Goal: Task Accomplishment & Management: Use online tool/utility

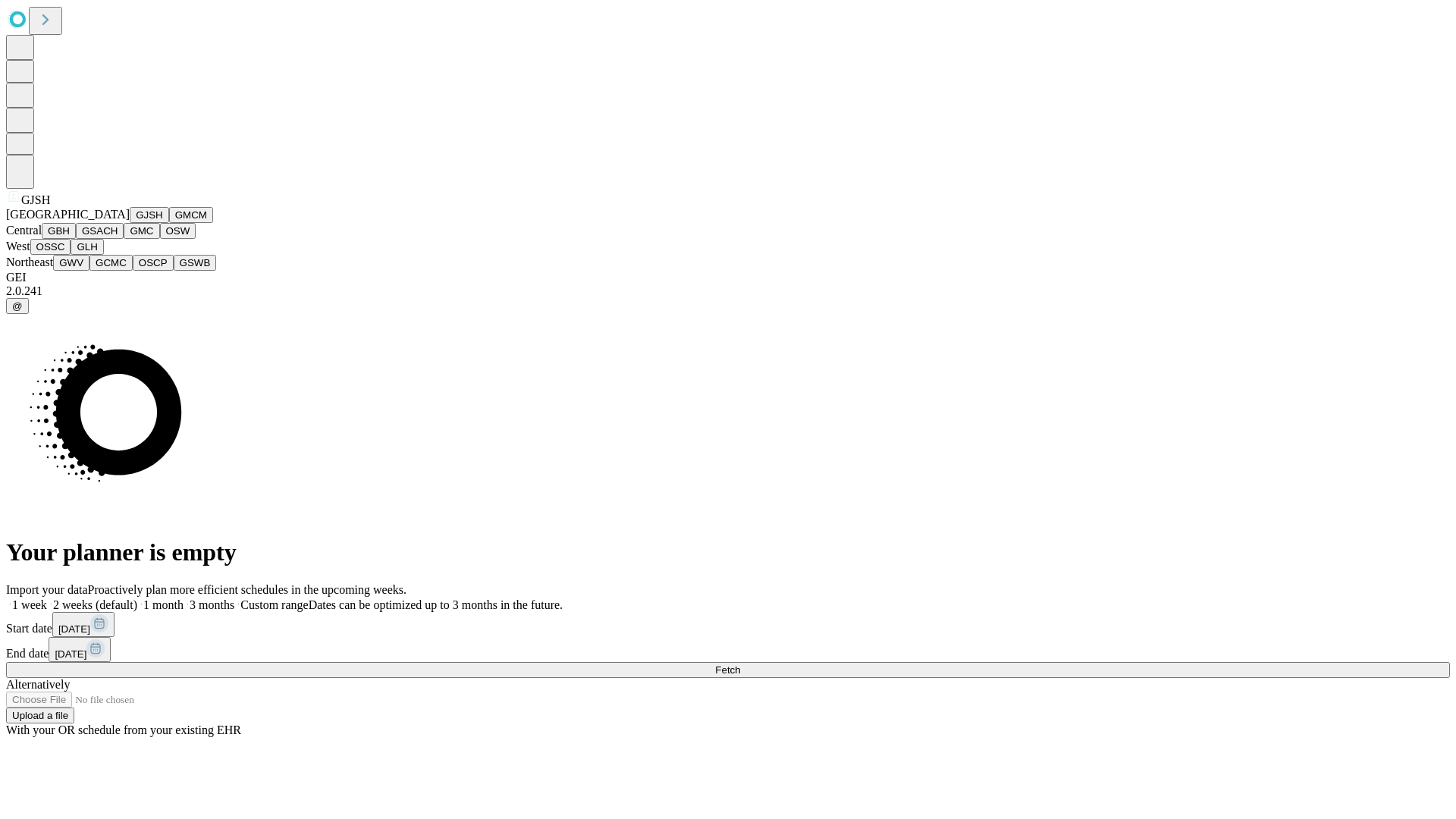
click at [130, 222] on button "GJSH" at bounding box center [149, 215] width 39 height 16
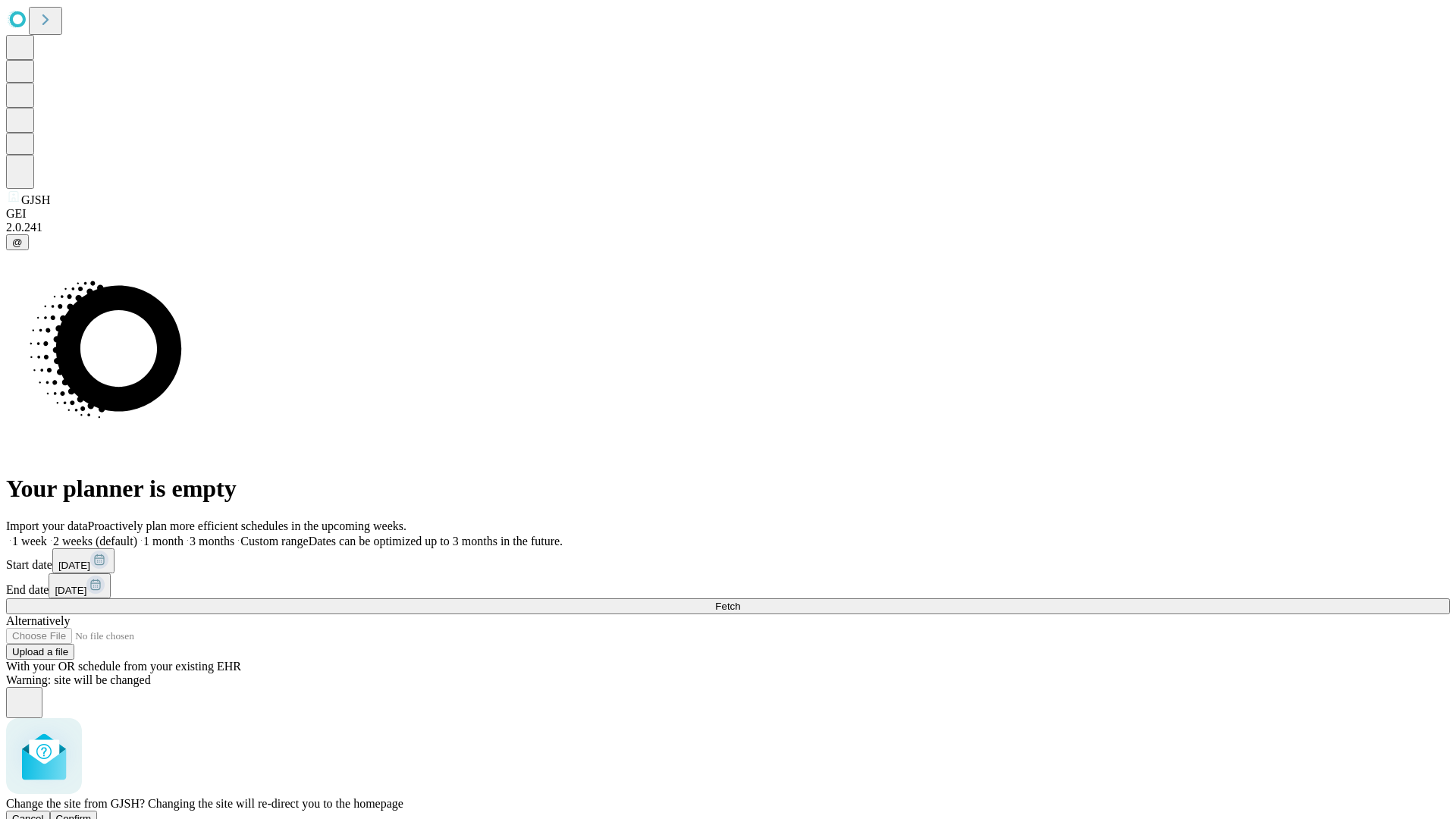
click at [92, 813] on span "Confirm" at bounding box center [74, 818] width 36 height 11
click at [183, 534] on label "1 month" at bounding box center [160, 540] width 46 height 13
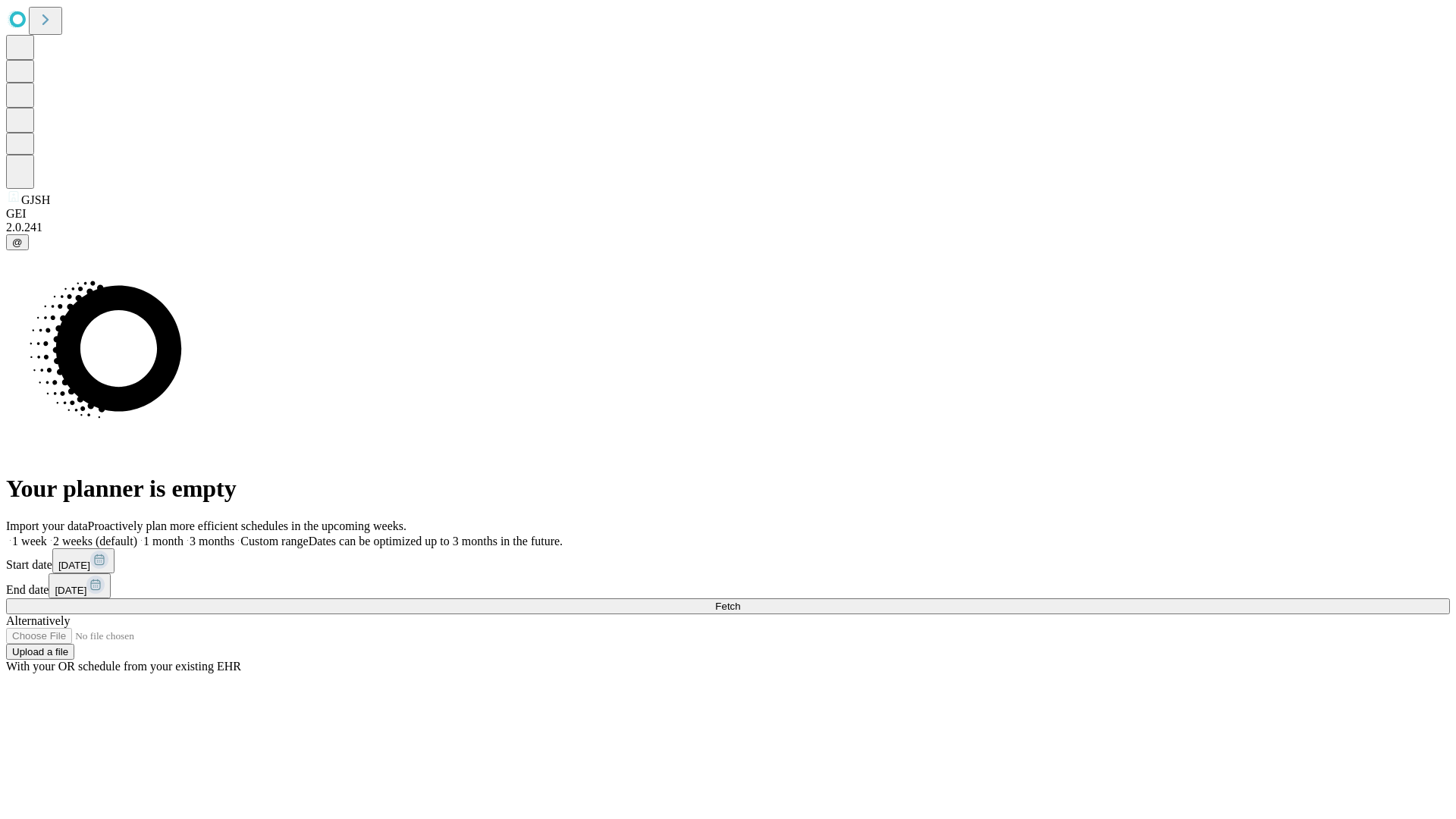
click at [740, 600] on span "Fetch" at bounding box center [727, 605] width 25 height 11
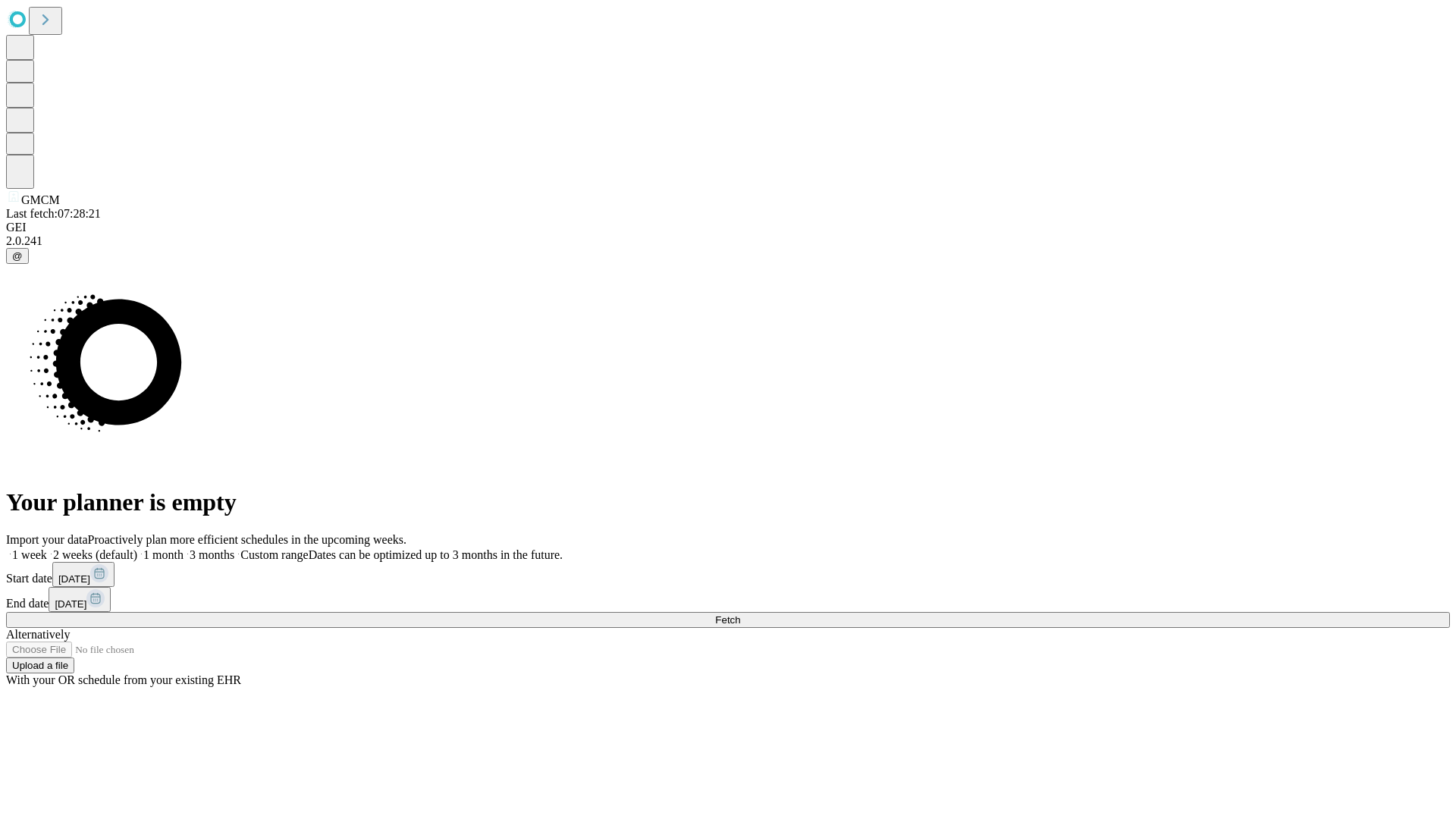
click at [183, 548] on label "1 month" at bounding box center [160, 554] width 46 height 13
click at [740, 614] on span "Fetch" at bounding box center [727, 619] width 25 height 11
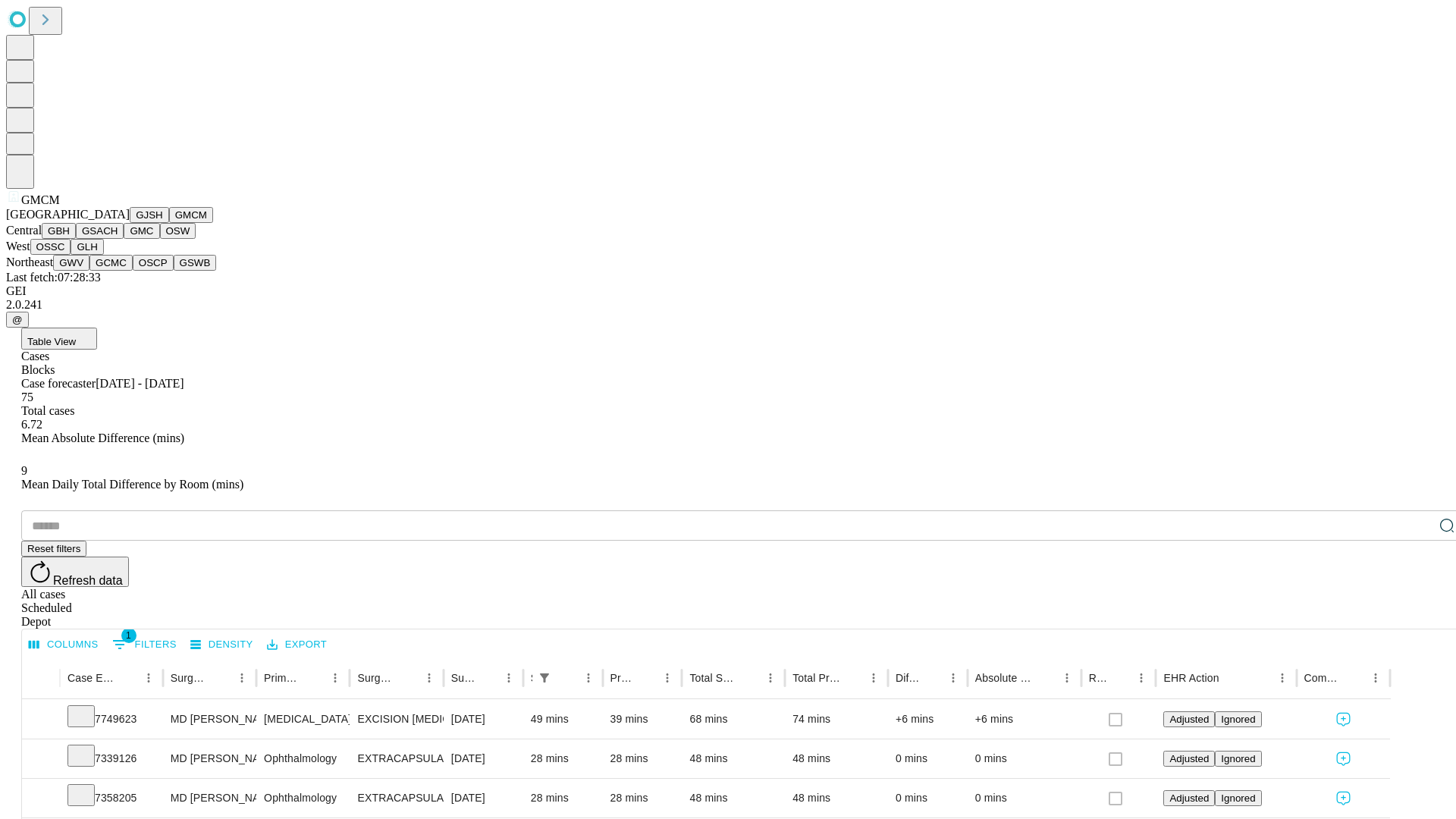
click at [76, 239] on button "GBH" at bounding box center [59, 230] width 34 height 16
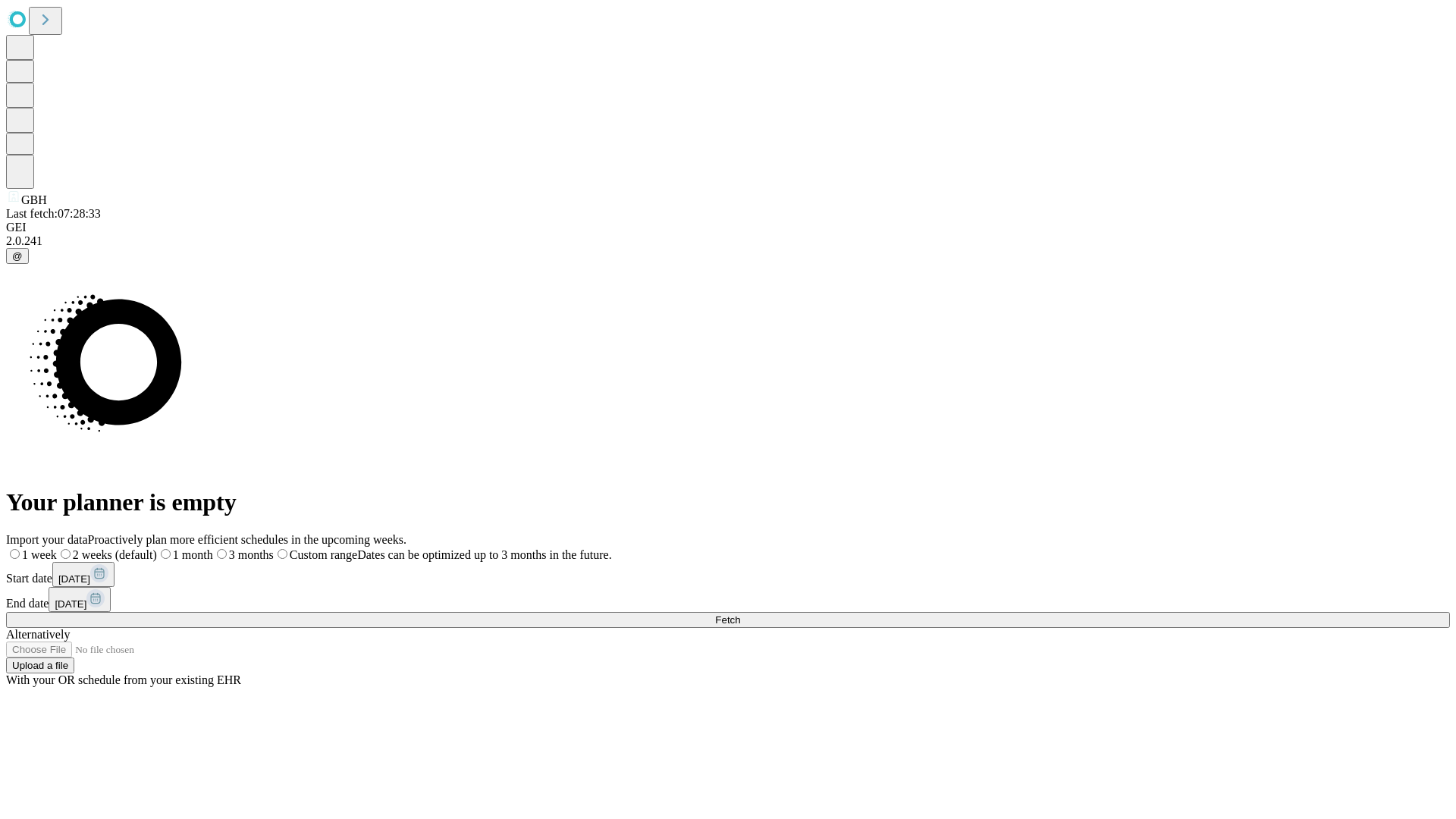
click at [213, 548] on label "1 month" at bounding box center [185, 554] width 56 height 13
click at [740, 614] on span "Fetch" at bounding box center [727, 619] width 25 height 11
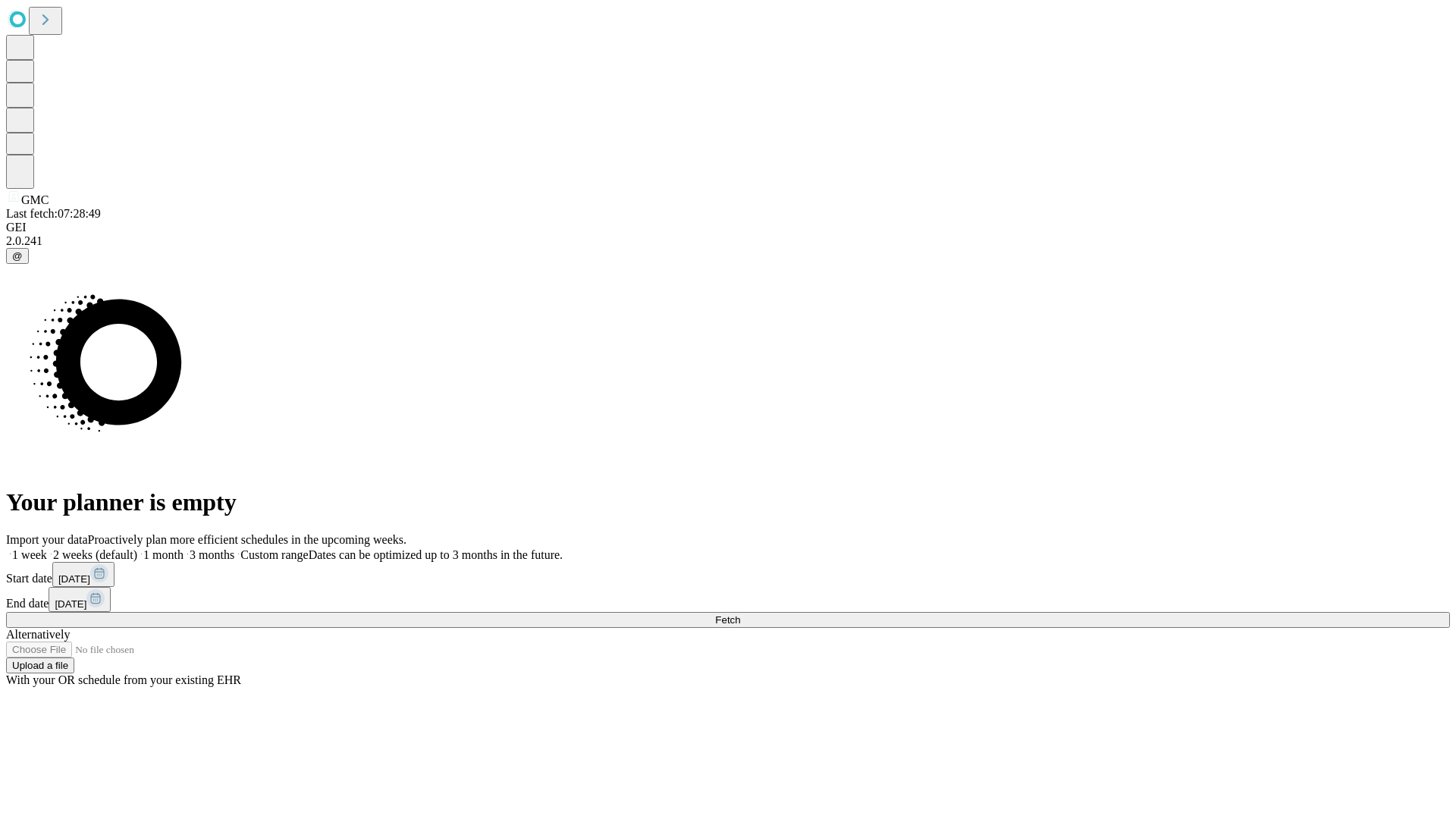
click at [183, 548] on label "1 month" at bounding box center [160, 554] width 46 height 13
click at [740, 614] on span "Fetch" at bounding box center [727, 619] width 25 height 11
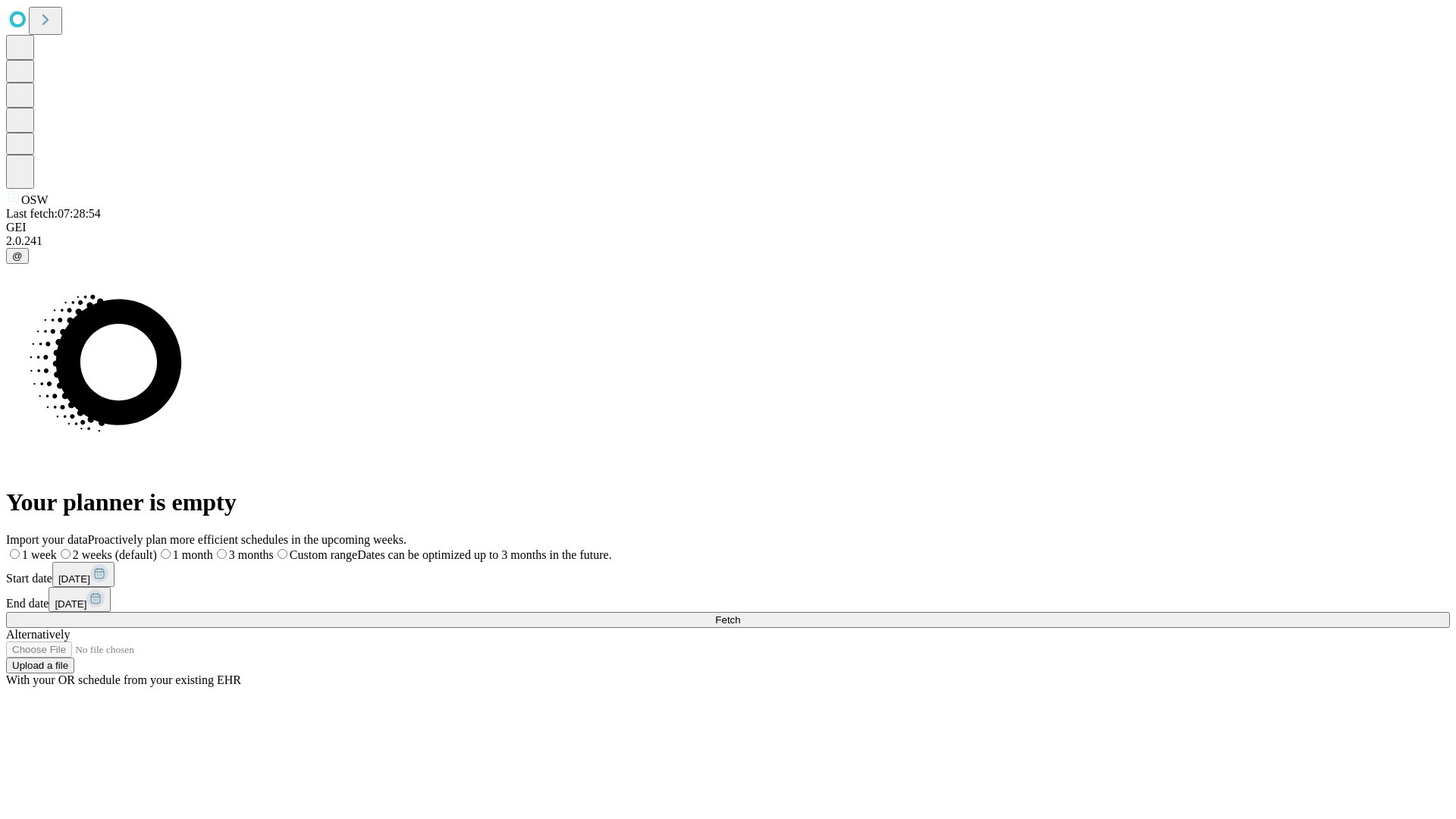
click at [213, 548] on label "1 month" at bounding box center [185, 554] width 56 height 13
click at [740, 614] on span "Fetch" at bounding box center [727, 619] width 25 height 11
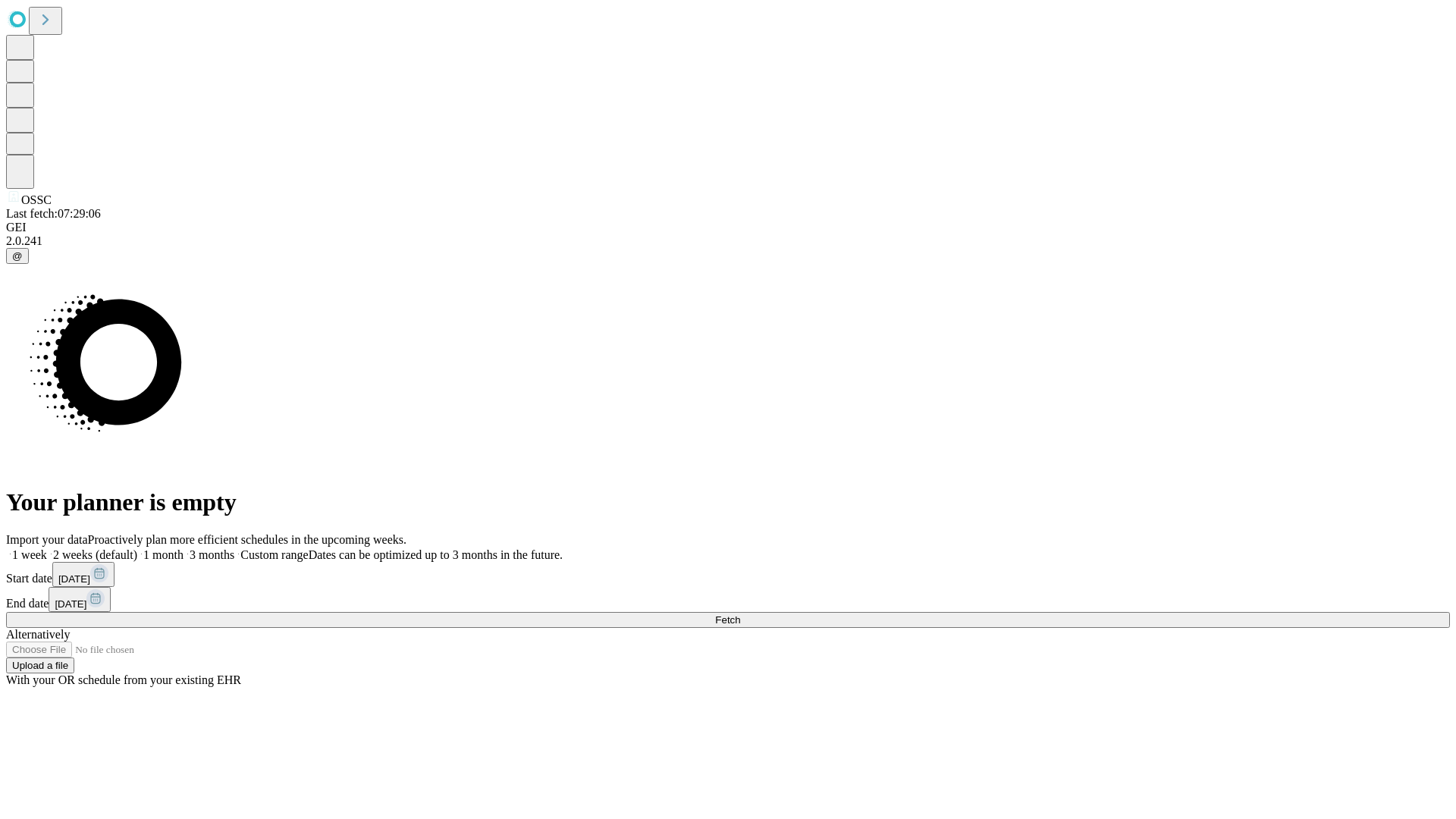
click at [740, 614] on span "Fetch" at bounding box center [727, 619] width 25 height 11
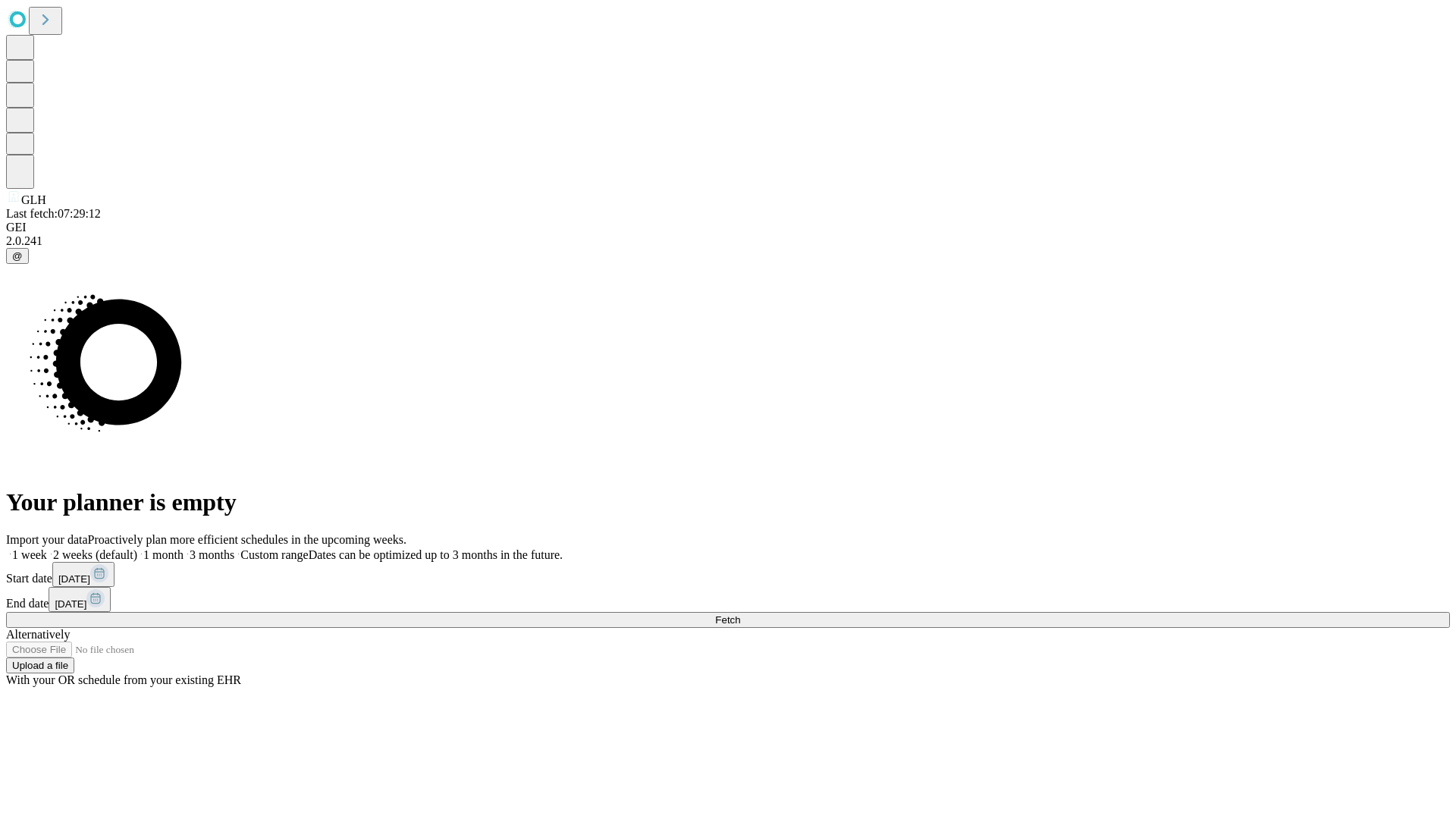
click at [183, 548] on label "1 month" at bounding box center [160, 554] width 46 height 13
click at [740, 614] on span "Fetch" at bounding box center [727, 619] width 25 height 11
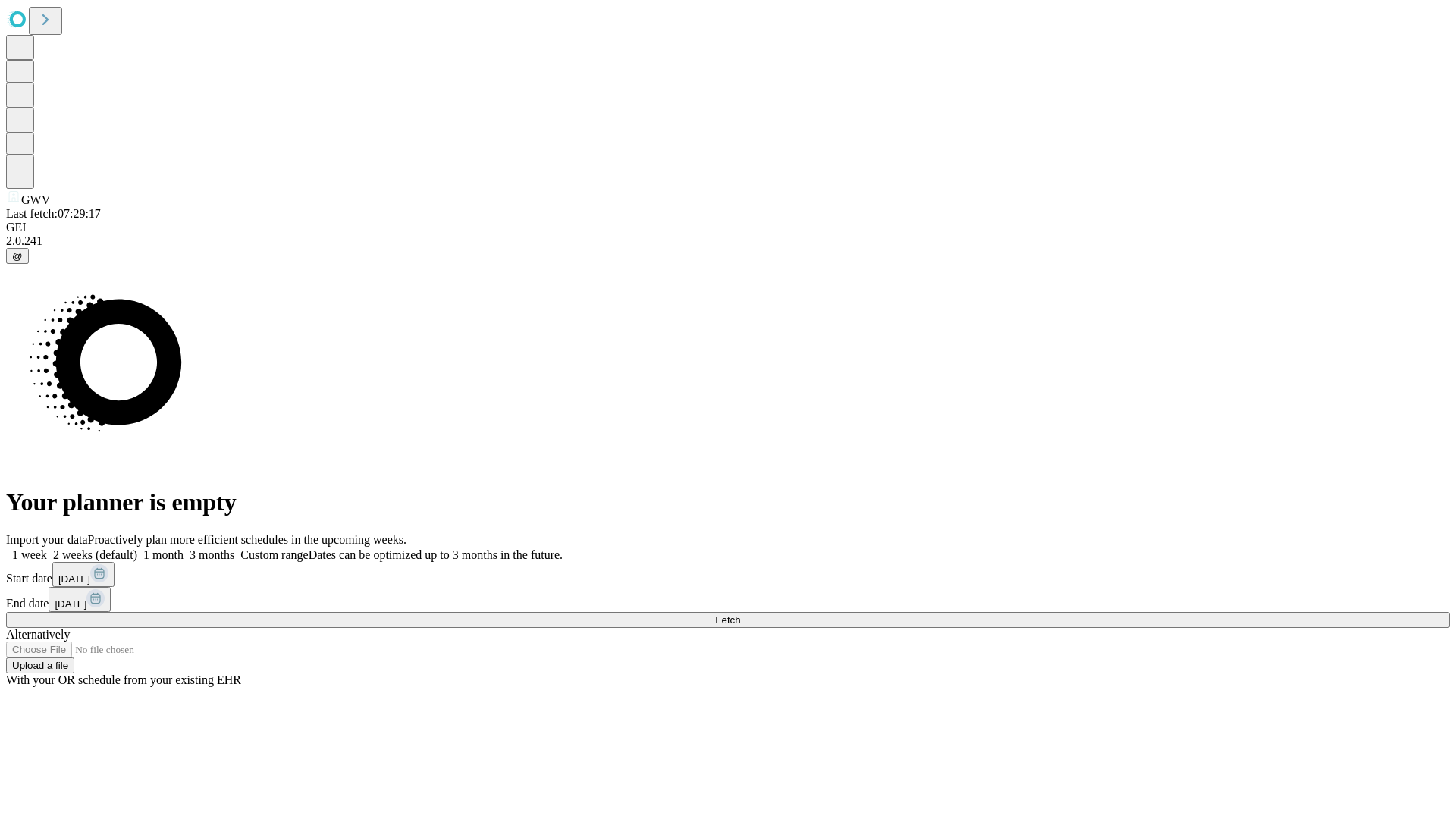
click at [183, 548] on label "1 month" at bounding box center [160, 554] width 46 height 13
click at [740, 614] on span "Fetch" at bounding box center [727, 619] width 25 height 11
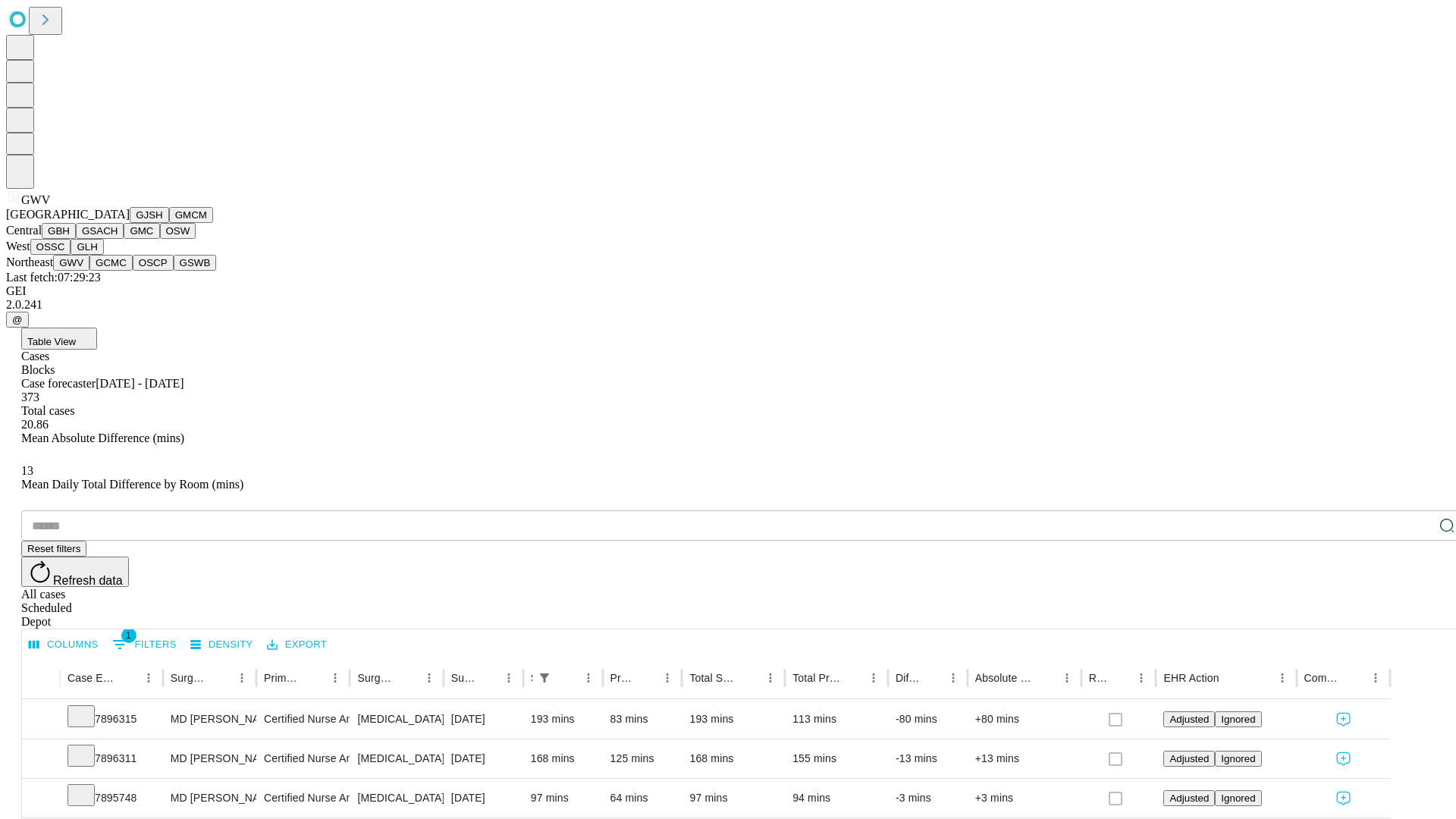
click at [117, 271] on button "GCMC" at bounding box center [110, 263] width 43 height 16
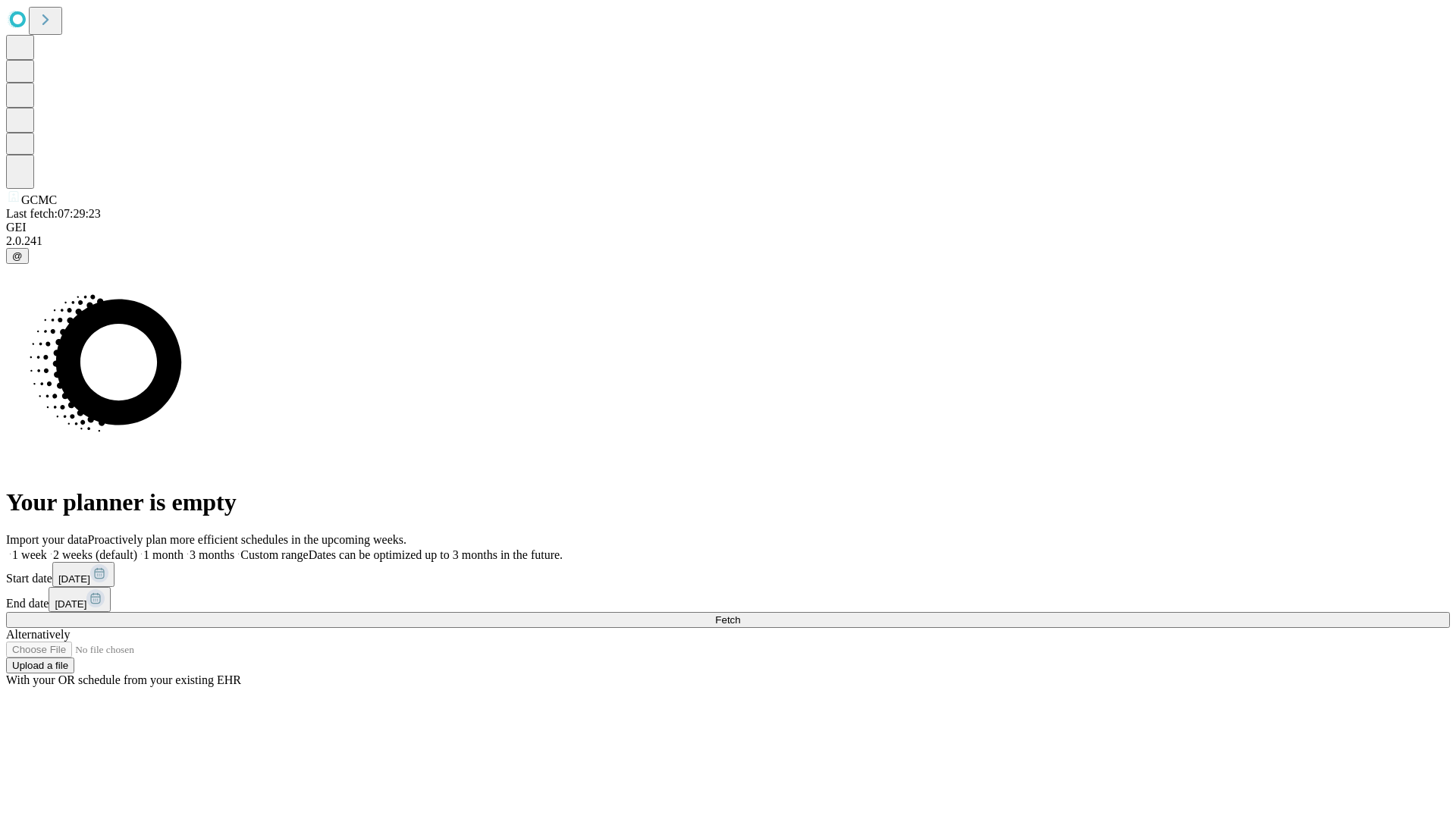
click at [183, 548] on label "1 month" at bounding box center [160, 554] width 46 height 13
click at [740, 614] on span "Fetch" at bounding box center [727, 619] width 25 height 11
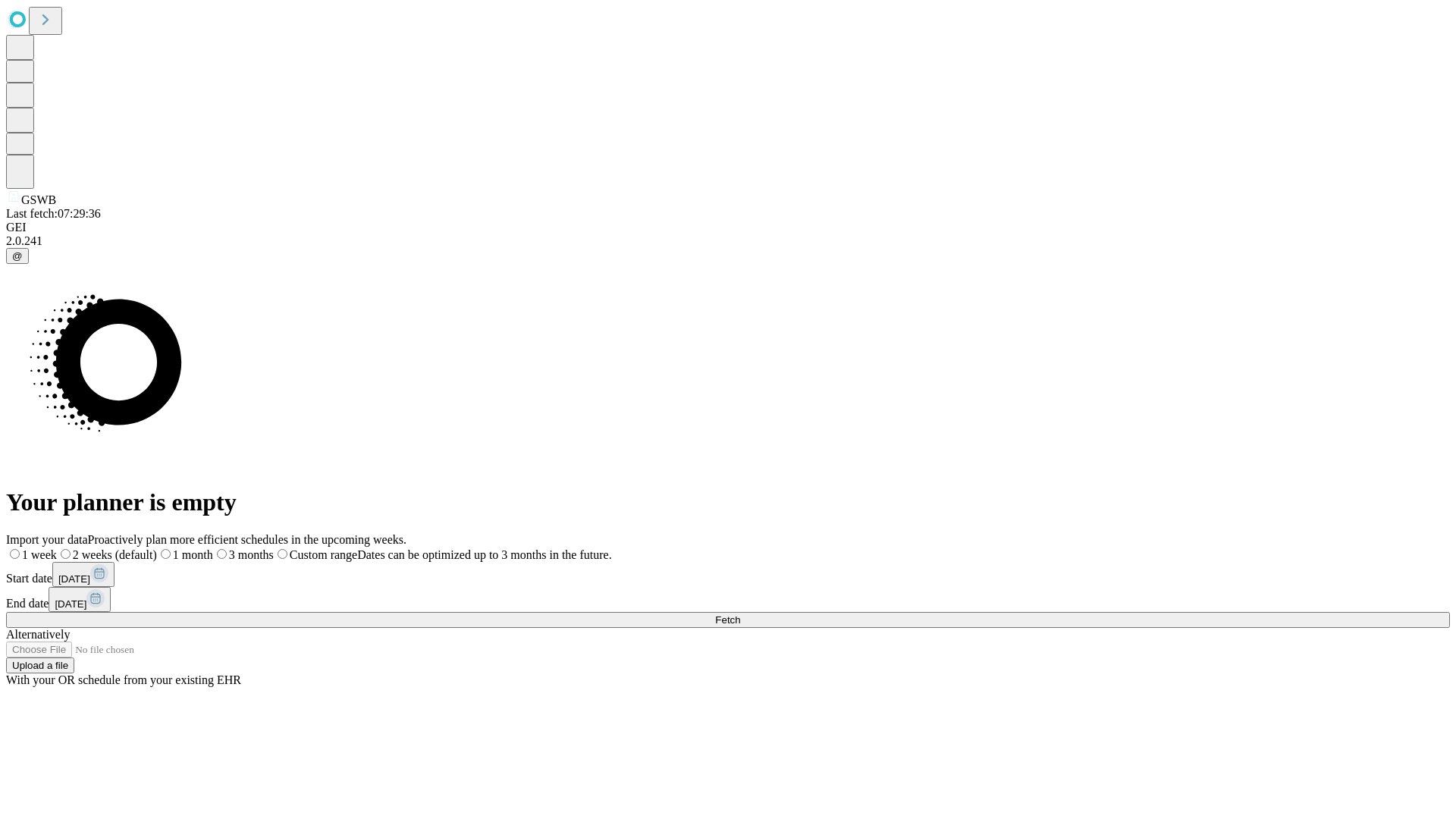
click at [213, 548] on label "1 month" at bounding box center [185, 554] width 56 height 13
click at [740, 614] on span "Fetch" at bounding box center [727, 619] width 25 height 11
